Goal: Find contact information: Find contact information

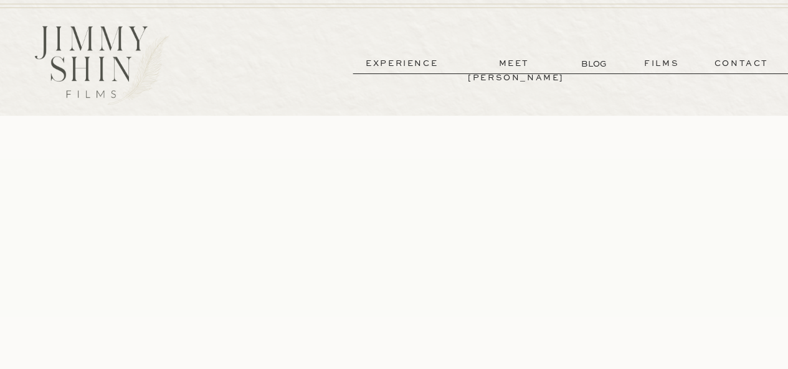
click at [729, 65] on p "contact" at bounding box center [741, 64] width 90 height 14
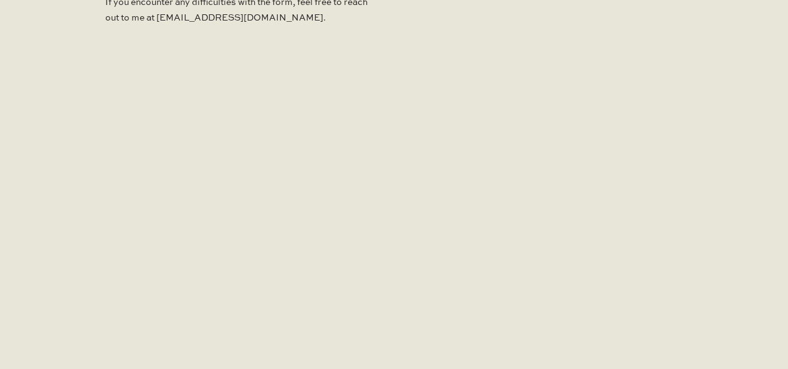
scroll to position [747, 0]
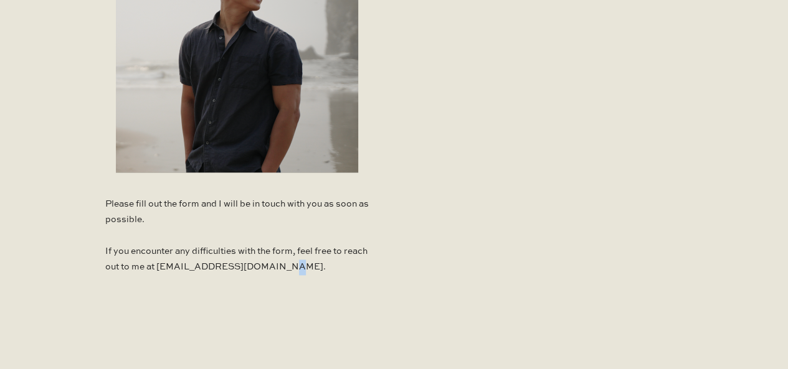
drag, startPoint x: 310, startPoint y: 270, endPoint x: 298, endPoint y: 270, distance: 11.8
click at [298, 270] on p "Please fill out the form and I will be in touch with you as soon as possible. I…" at bounding box center [236, 239] width 263 height 85
click at [296, 269] on p "Please fill out the form and I will be in touch with you as soon as possible. I…" at bounding box center [236, 239] width 263 height 85
drag, startPoint x: 296, startPoint y: 269, endPoint x: 203, endPoint y: 270, distance: 93.4
click at [203, 270] on p "Please fill out the form and I will be in touch with you as soon as possible. I…" at bounding box center [236, 239] width 263 height 85
